Goal: Navigation & Orientation: Find specific page/section

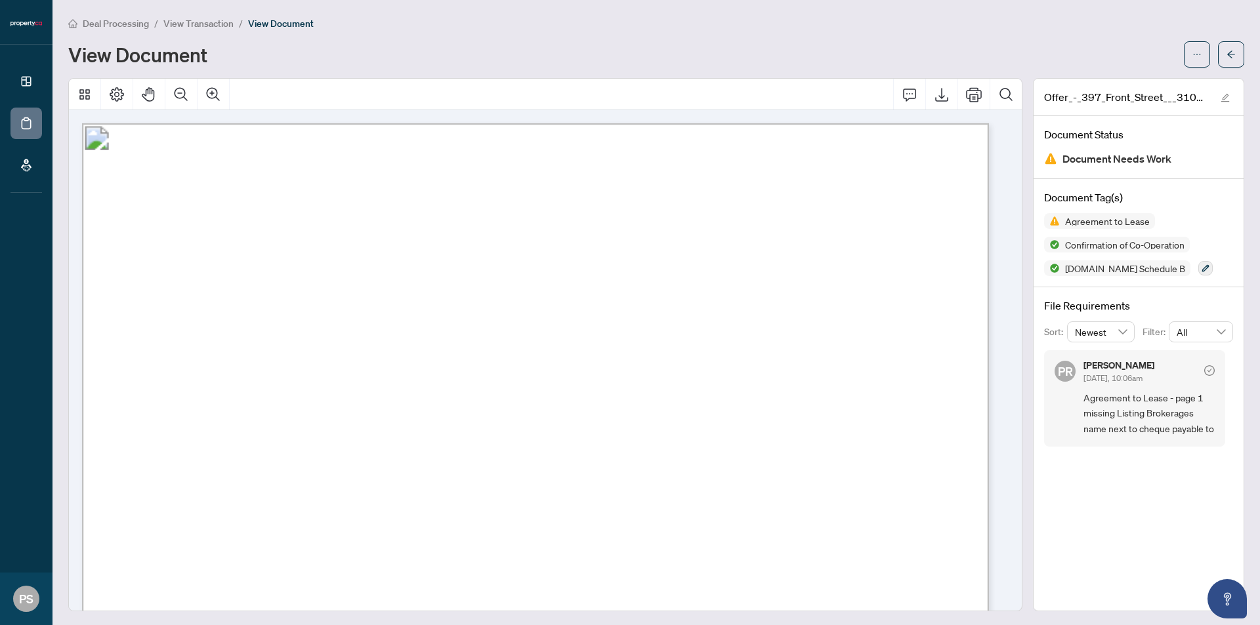
scroll to position [1268, 0]
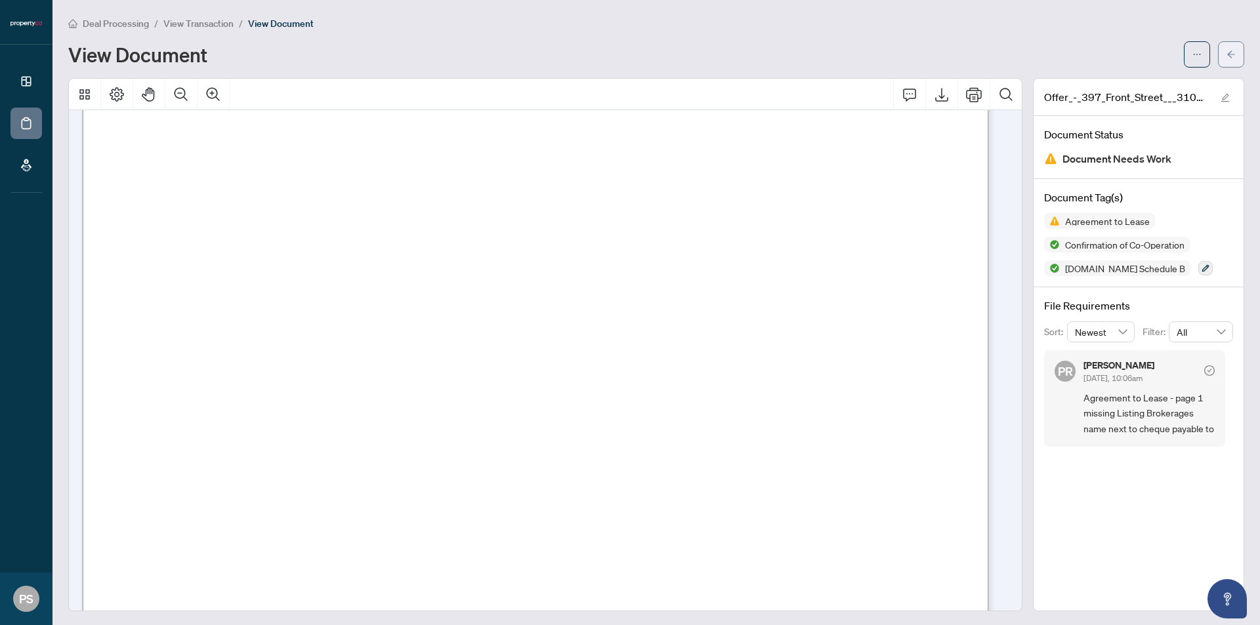
click at [1225, 56] on button "button" at bounding box center [1231, 54] width 26 height 26
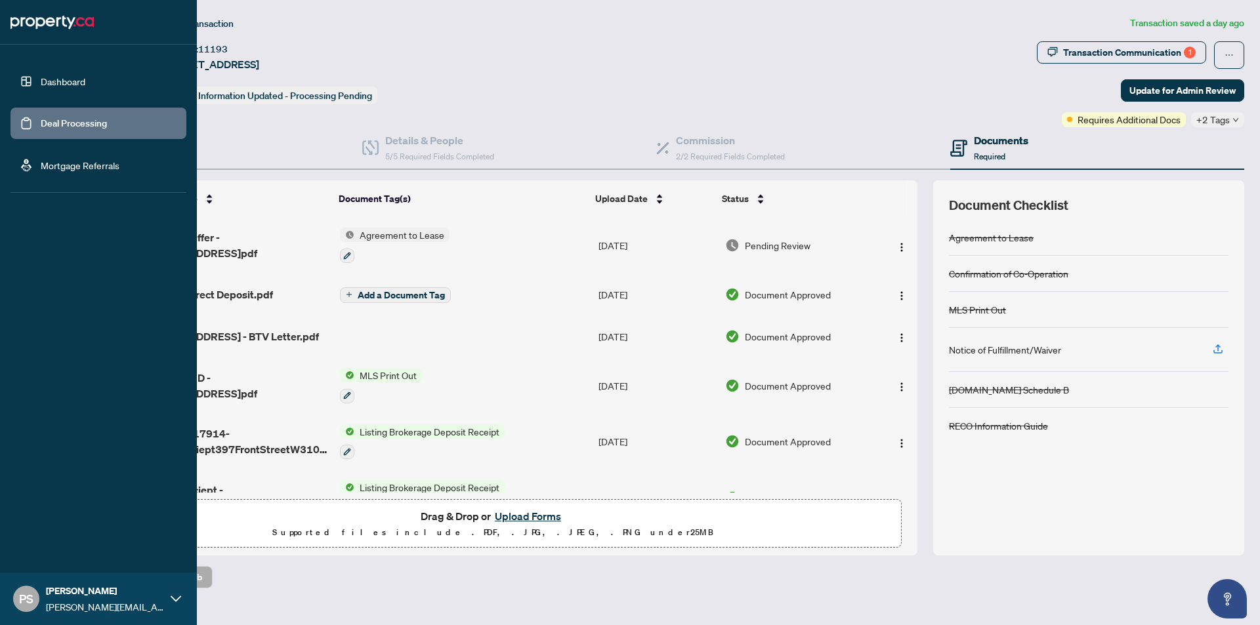
click at [41, 80] on link "Dashboard" at bounding box center [63, 81] width 45 height 12
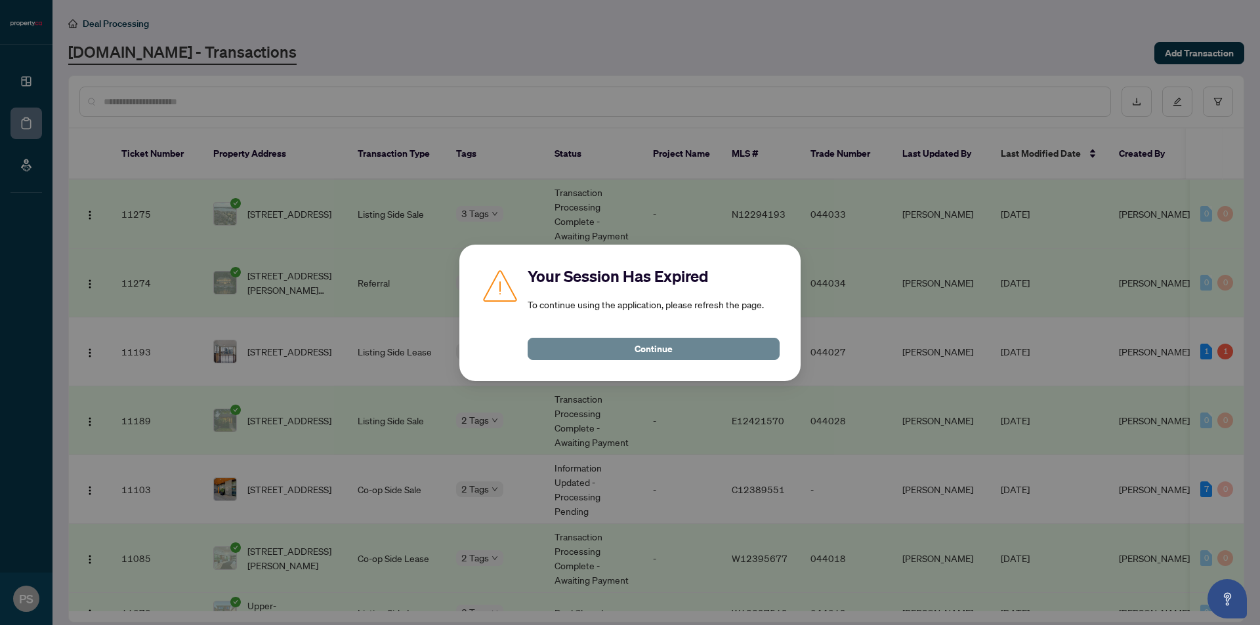
click at [701, 343] on button "Continue" at bounding box center [653, 349] width 252 height 22
